Goal: Check status: Check status

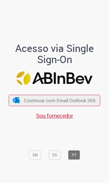
click at [71, 103] on div "Continuar com Email Outlook 365 Sou fornecedor" at bounding box center [55, 104] width 92 height 31
click at [72, 104] on span "Continuar com Email Outlook 365" at bounding box center [60, 100] width 72 height 6
click at [71, 106] on button "Continuar com Email Outlook 365" at bounding box center [55, 100] width 92 height 11
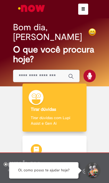
click at [85, 7] on span "button" at bounding box center [83, 9] width 4 height 4
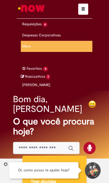
click at [0, 0] on span "um dia atrás um dia atrás R13458669" at bounding box center [0, 0] width 0 height 0
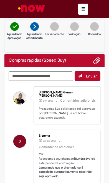
click at [85, 11] on button "button" at bounding box center [83, 9] width 10 height 11
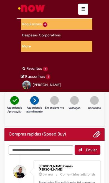
click at [0, 0] on link "Compras rápidas (Speed Buy) 3d atrás 3 dias atrás R13451951" at bounding box center [0, 0] width 0 height 0
